Goal: Register for event/course

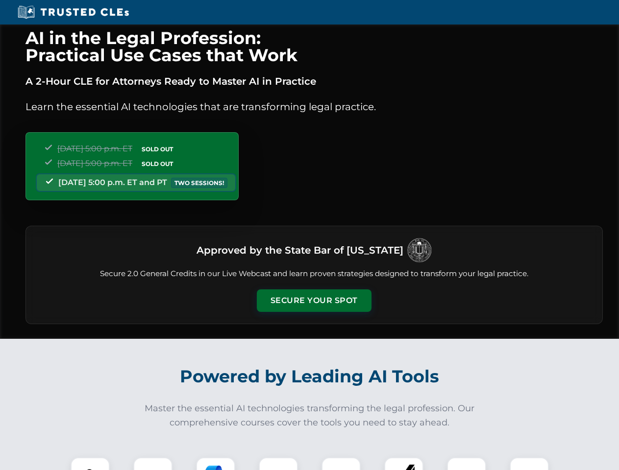
click at [314, 301] on button "Secure Your Spot" at bounding box center [314, 301] width 115 height 23
click at [90, 464] on img at bounding box center [90, 477] width 28 height 28
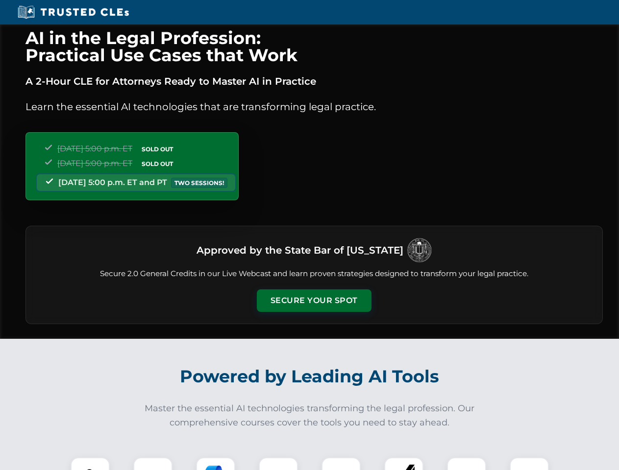
scroll to position [849, 0]
